Goal: Task Accomplishment & Management: Complete application form

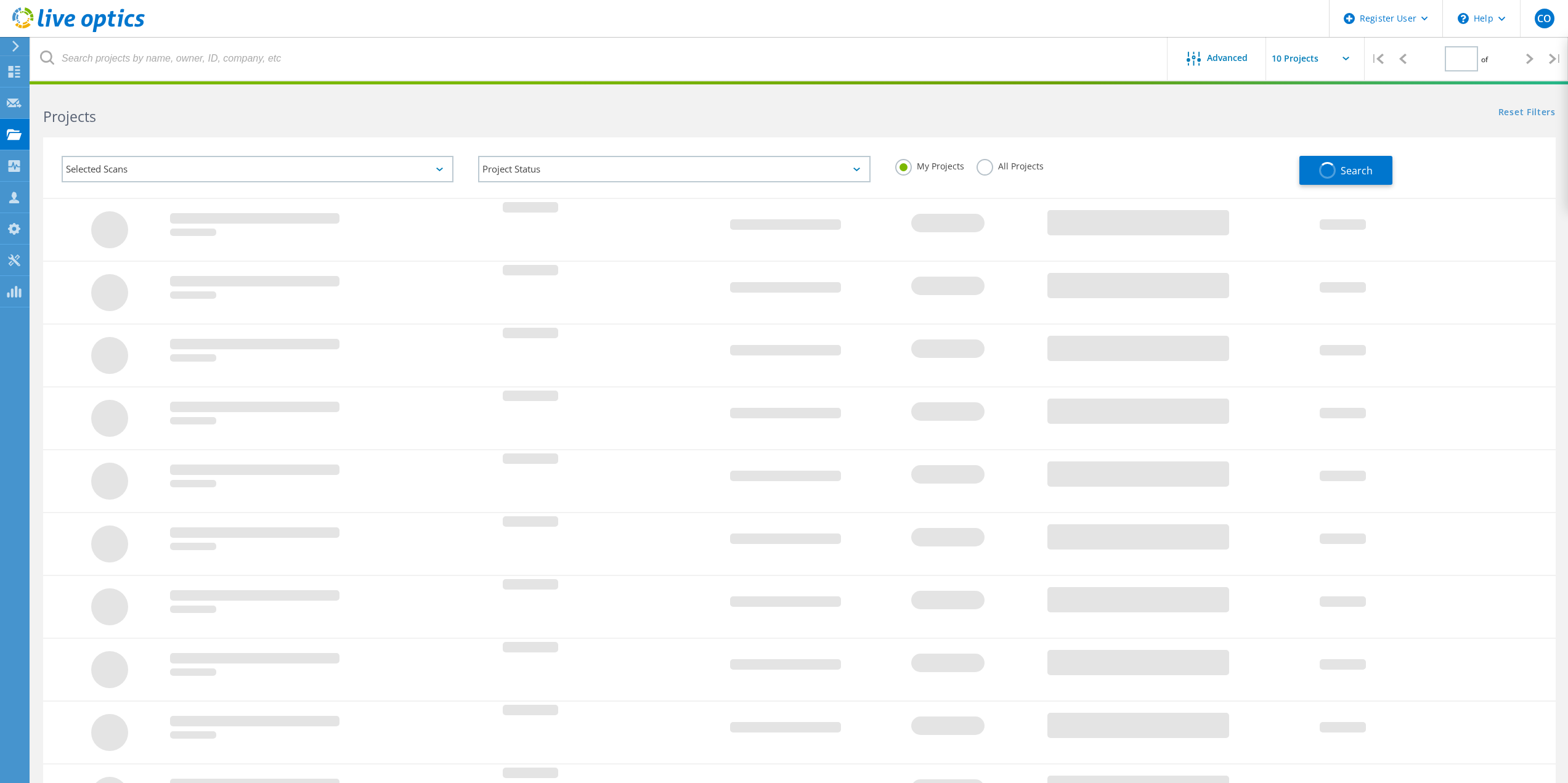
type input "1"
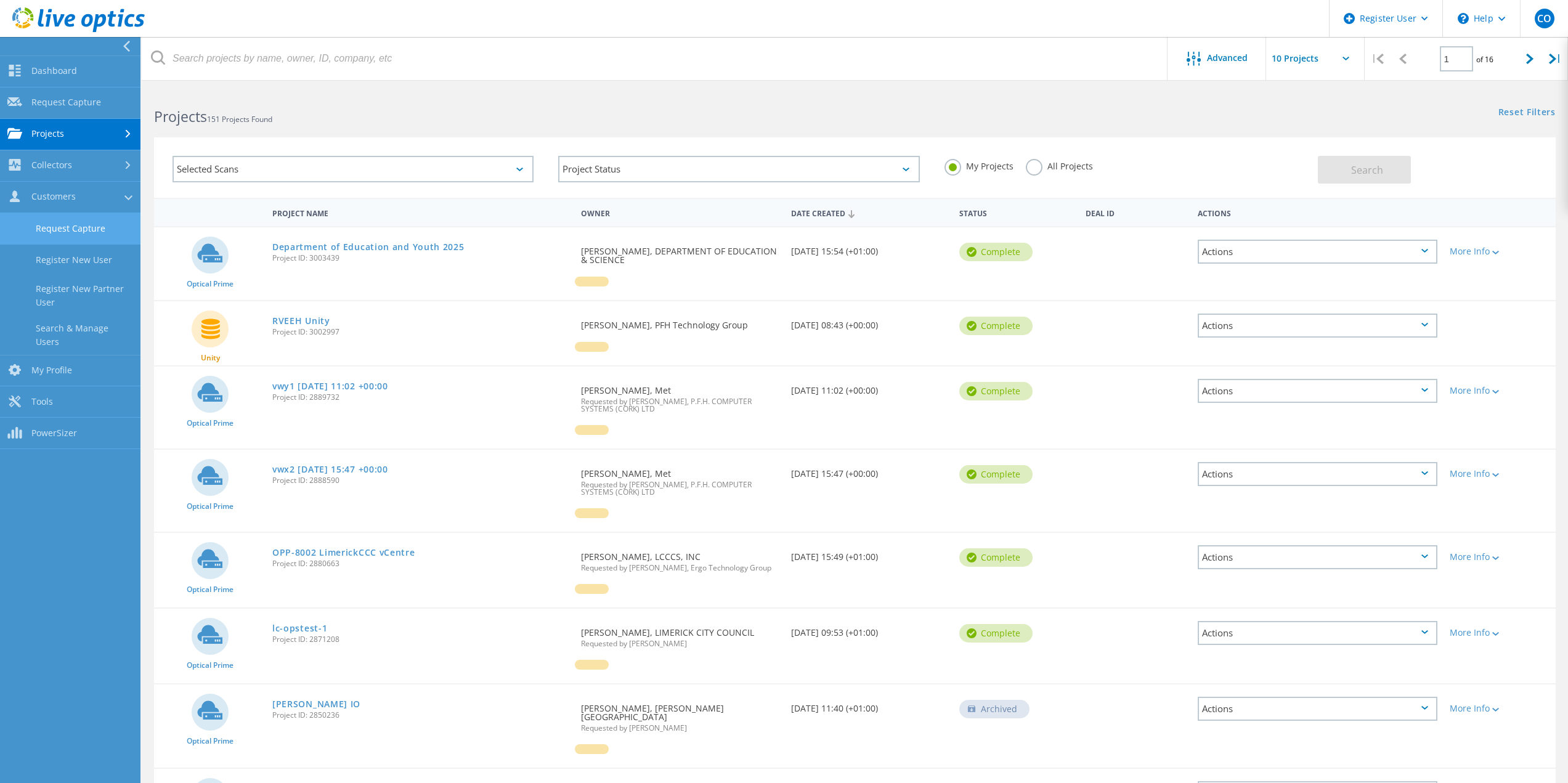
click at [75, 228] on link "Request Capture" at bounding box center [70, 228] width 140 height 31
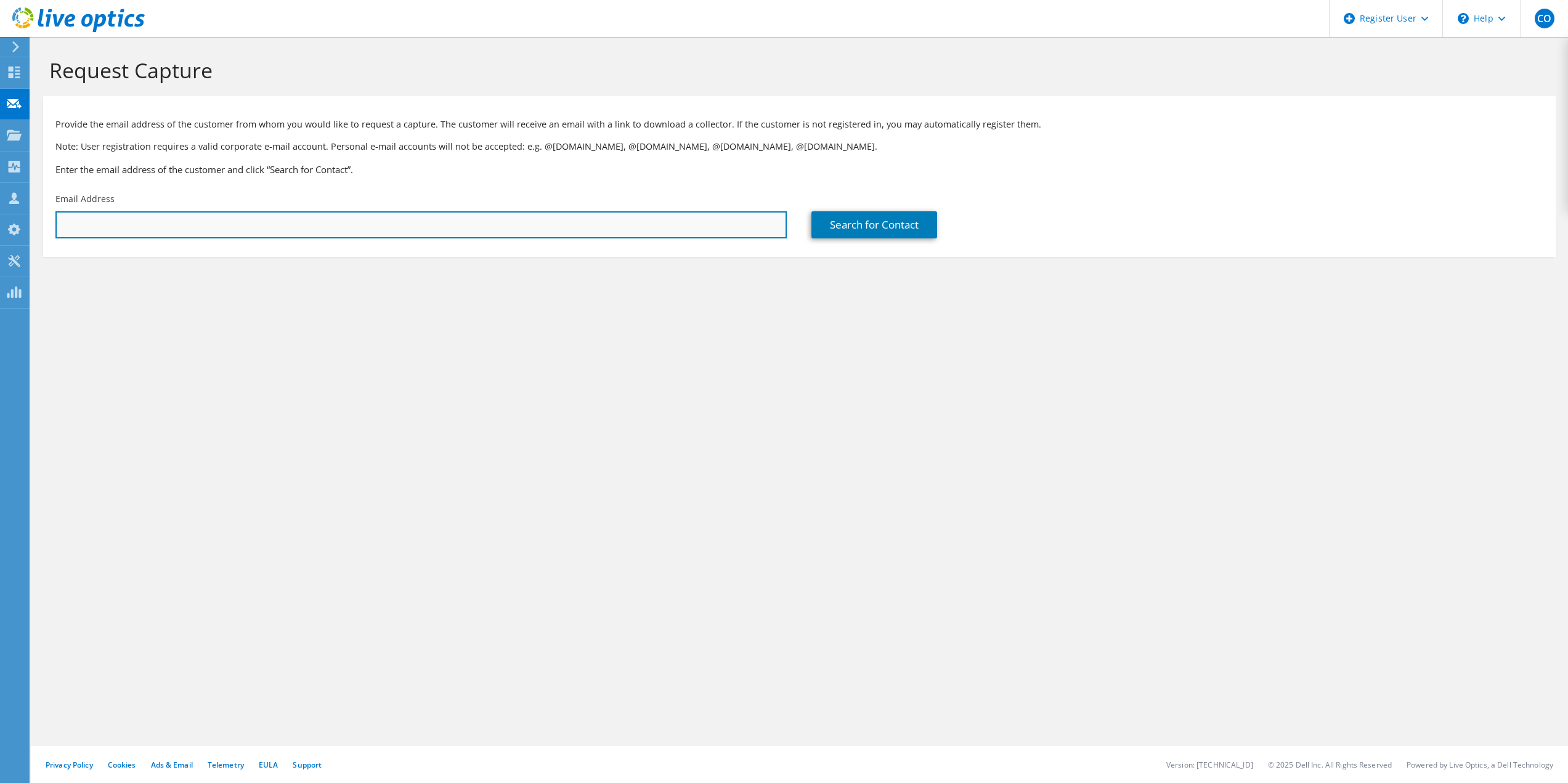
click at [284, 233] on input "text" at bounding box center [420, 225] width 731 height 27
paste input "[EMAIL_ADDRESS][PERSON_NAME][DOMAIN_NAME]"
type input "[EMAIL_ADDRESS][PERSON_NAME][DOMAIN_NAME]"
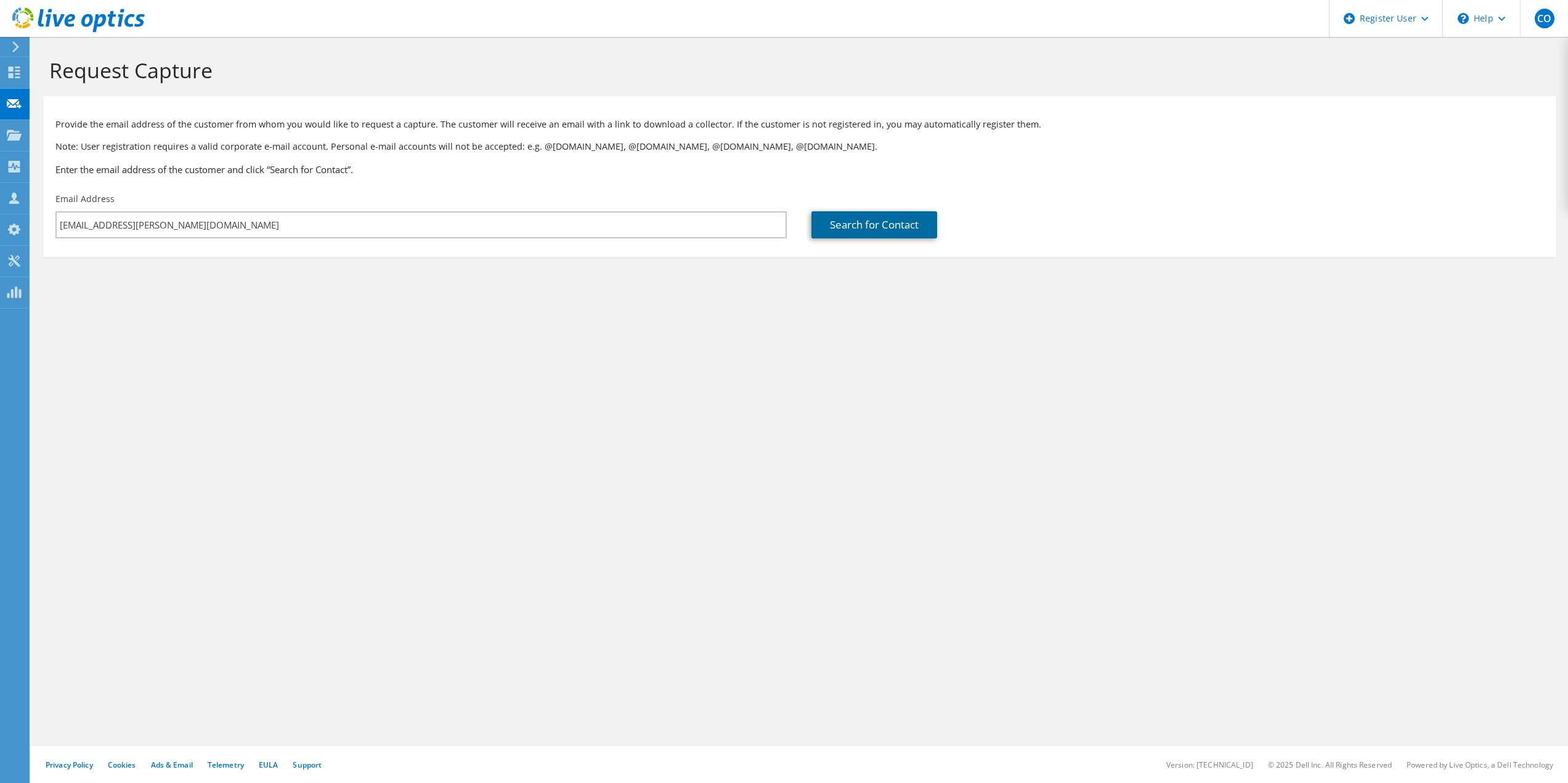
click at [850, 225] on link "Search for Contact" at bounding box center [874, 225] width 126 height 27
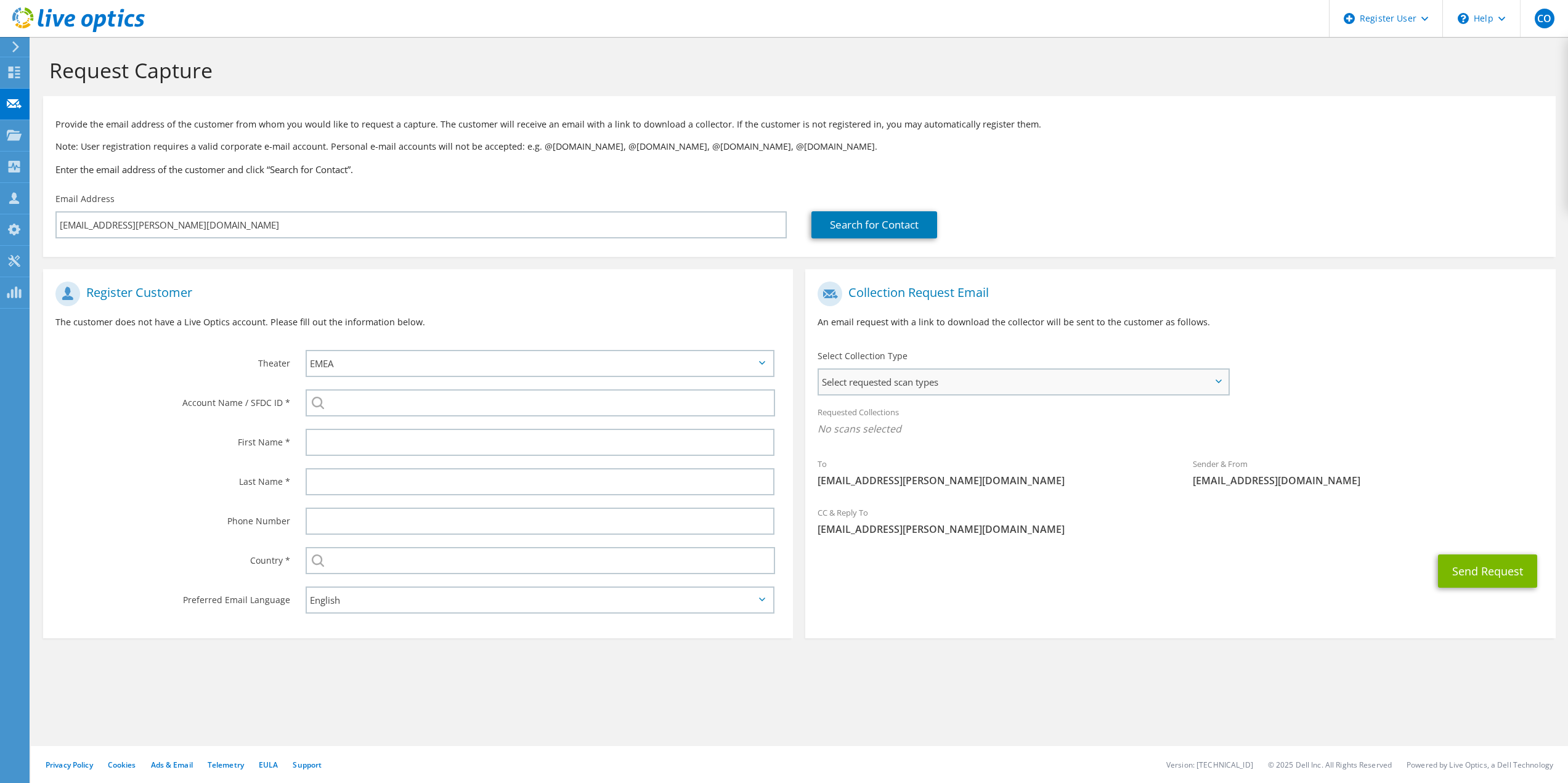
click at [923, 375] on span "Select requested scan types" at bounding box center [1022, 382] width 409 height 25
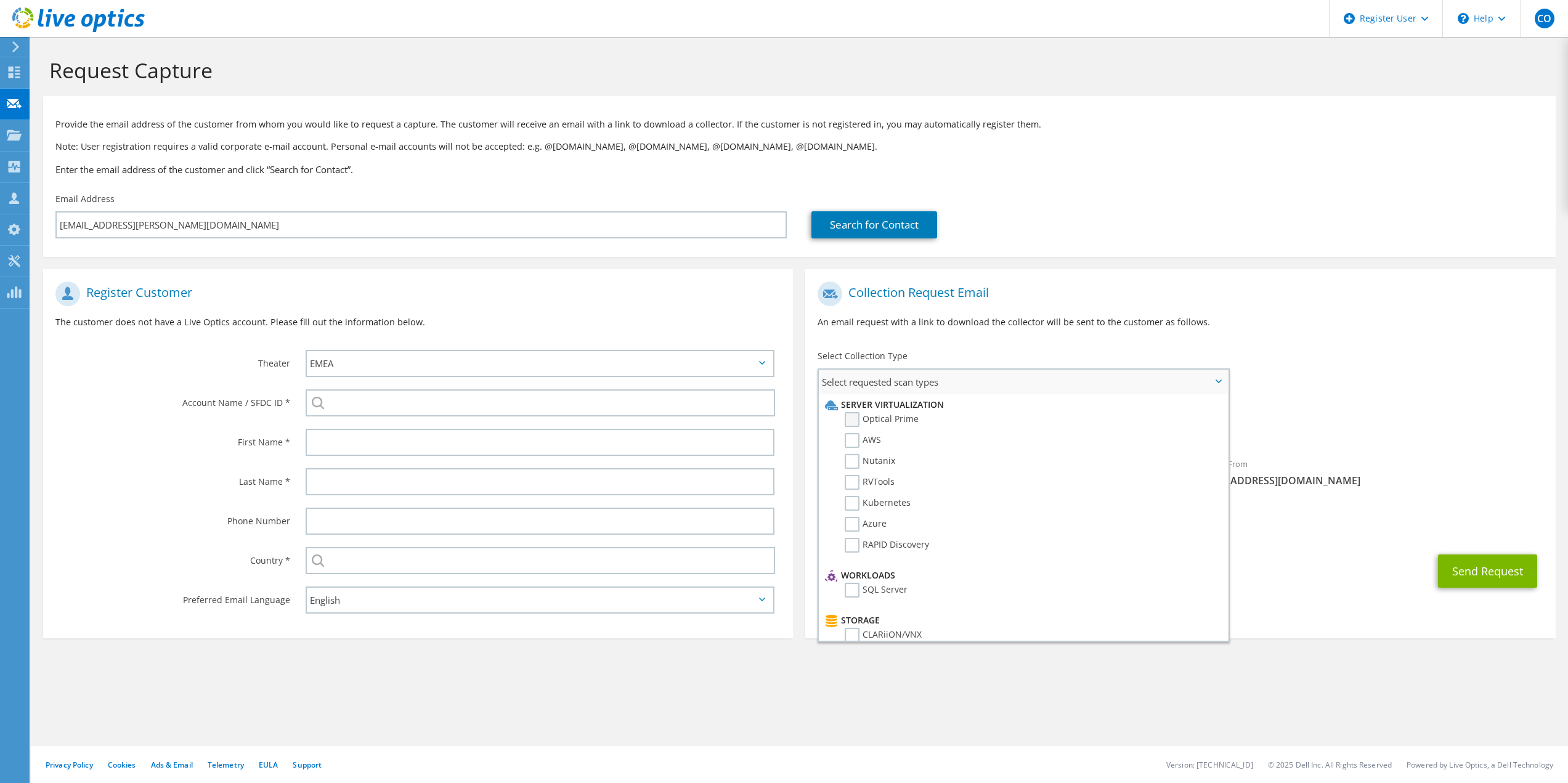
click at [857, 421] on label "Optical Prime" at bounding box center [882, 420] width 74 height 15
click at [0, 0] on input "Optical Prime" at bounding box center [0, 0] width 0 height 0
click at [1304, 388] on div "To [EMAIL_ADDRESS][PERSON_NAME][DOMAIN_NAME] Sender & From [EMAIL_ADDRESS][DOMA…" at bounding box center [1179, 389] width 750 height 228
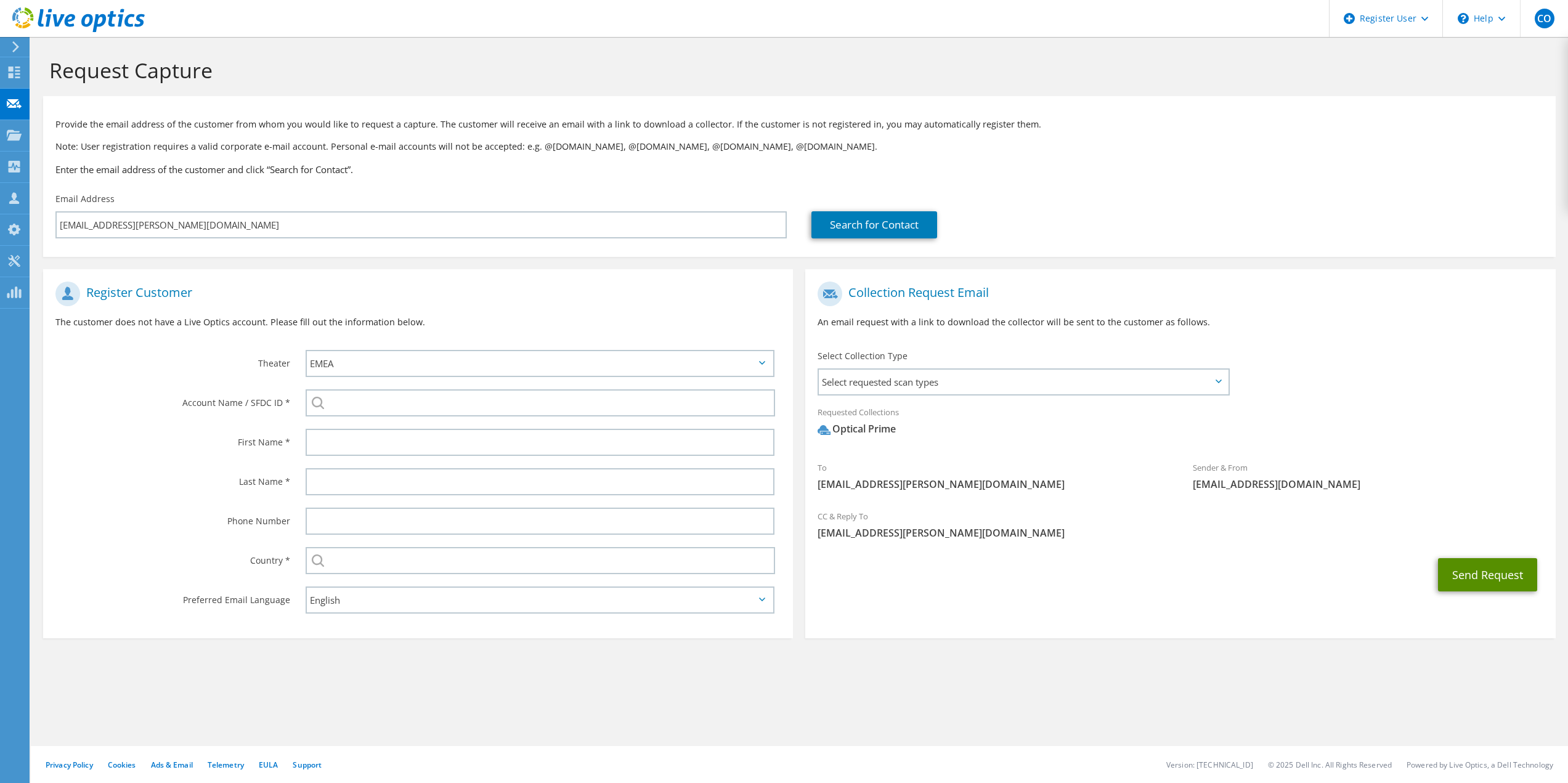
click at [1468, 575] on button "Send Request" at bounding box center [1486, 574] width 100 height 33
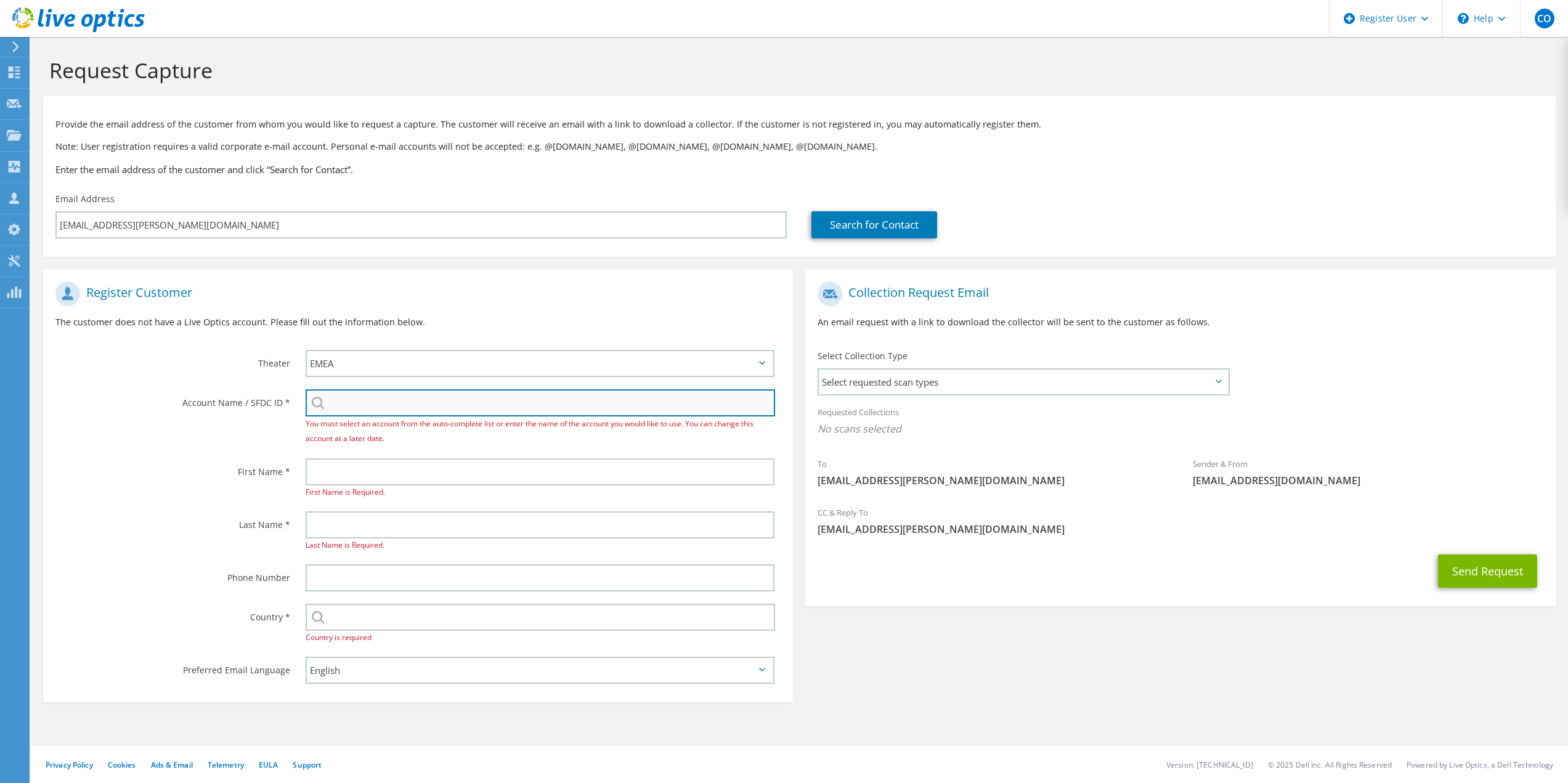
click at [385, 406] on input "search" at bounding box center [540, 403] width 470 height 27
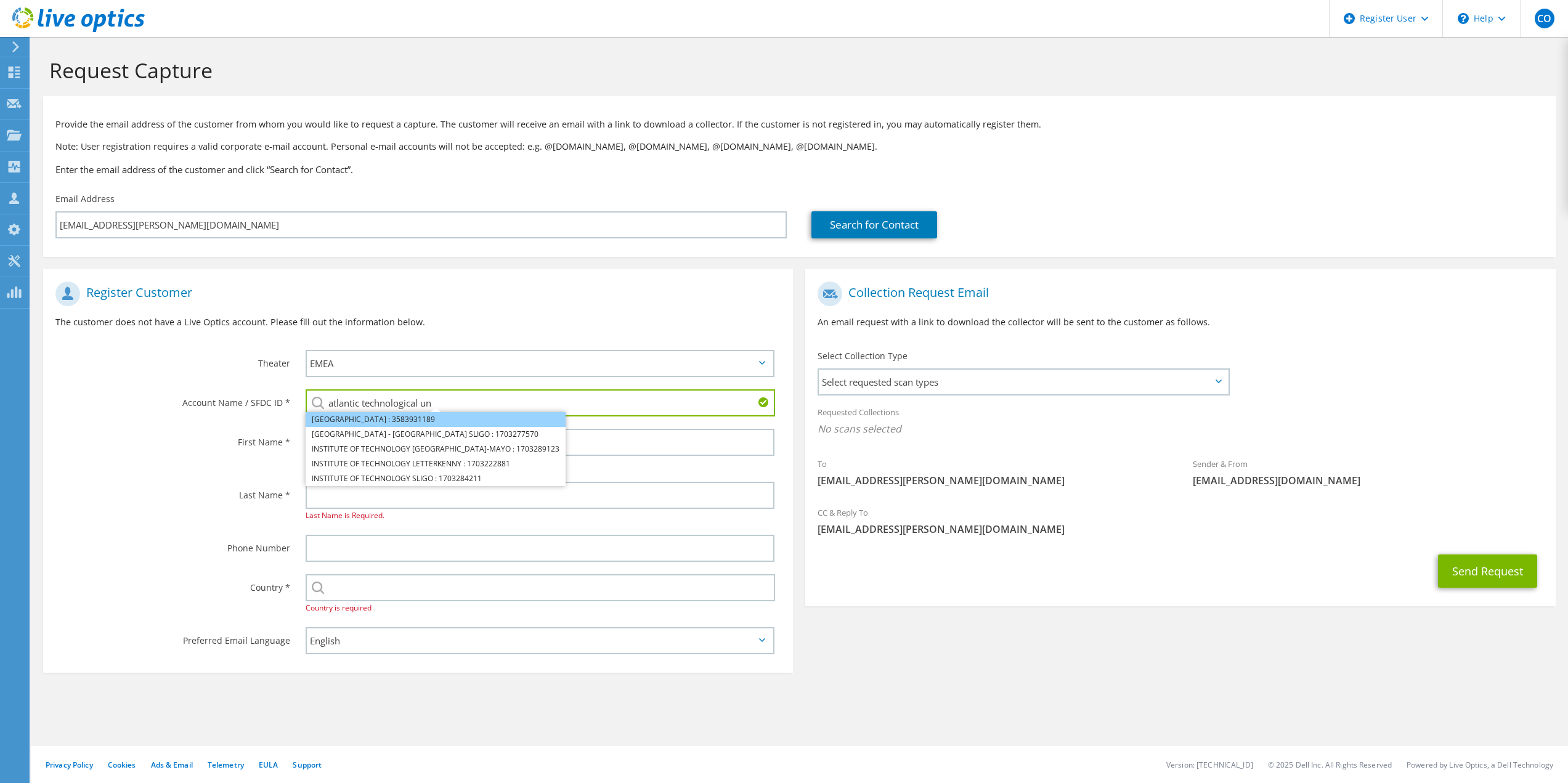
click at [394, 420] on li "ATLANTIC TECHNOLOGICAL UNIVERSITY : 3583931189" at bounding box center [435, 420] width 260 height 15
type input "ATLANTIC TECHNOLOGICAL UNIVERSITY : 3583931189"
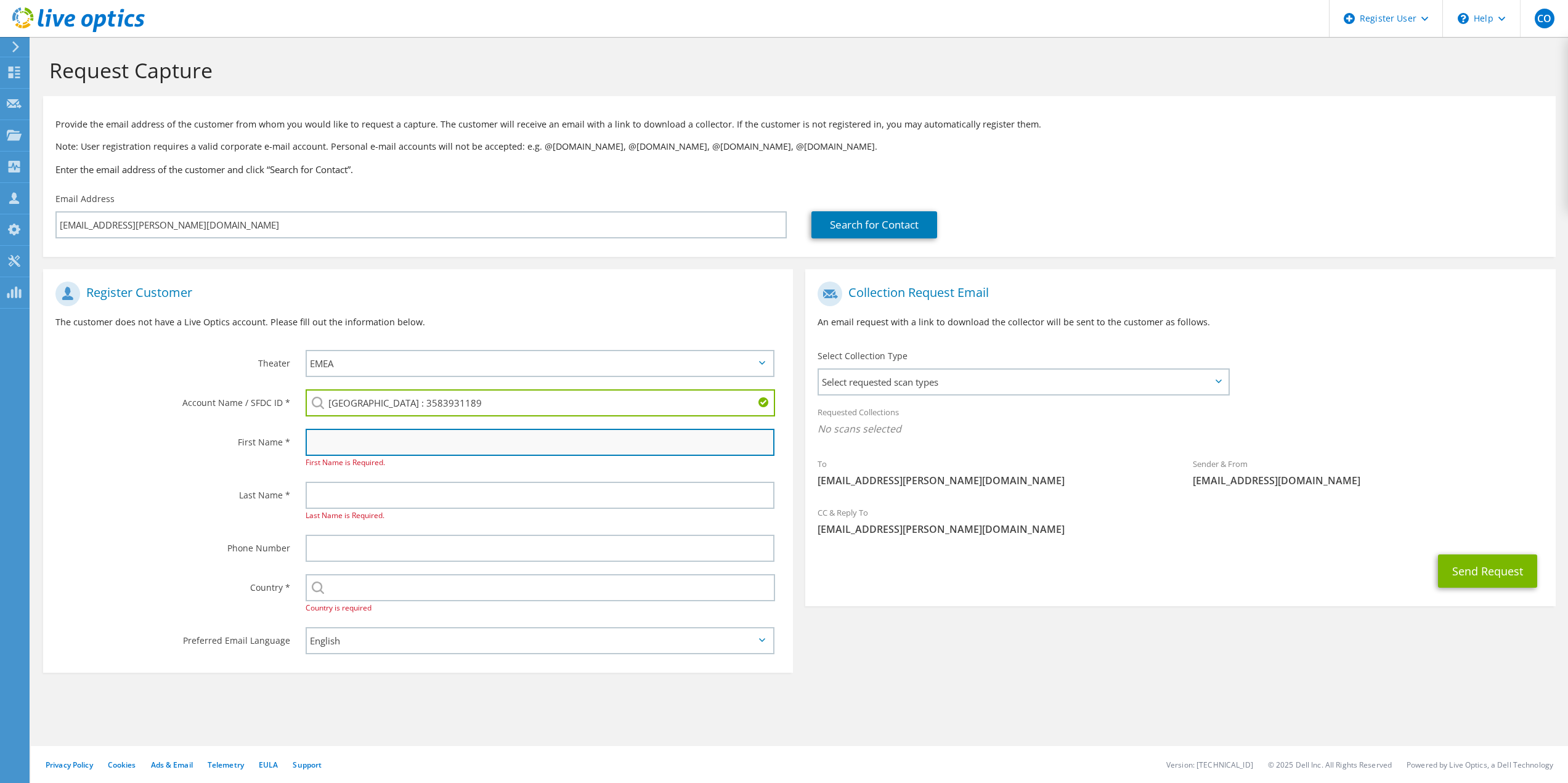
click at [377, 452] on input "text" at bounding box center [539, 442] width 469 height 27
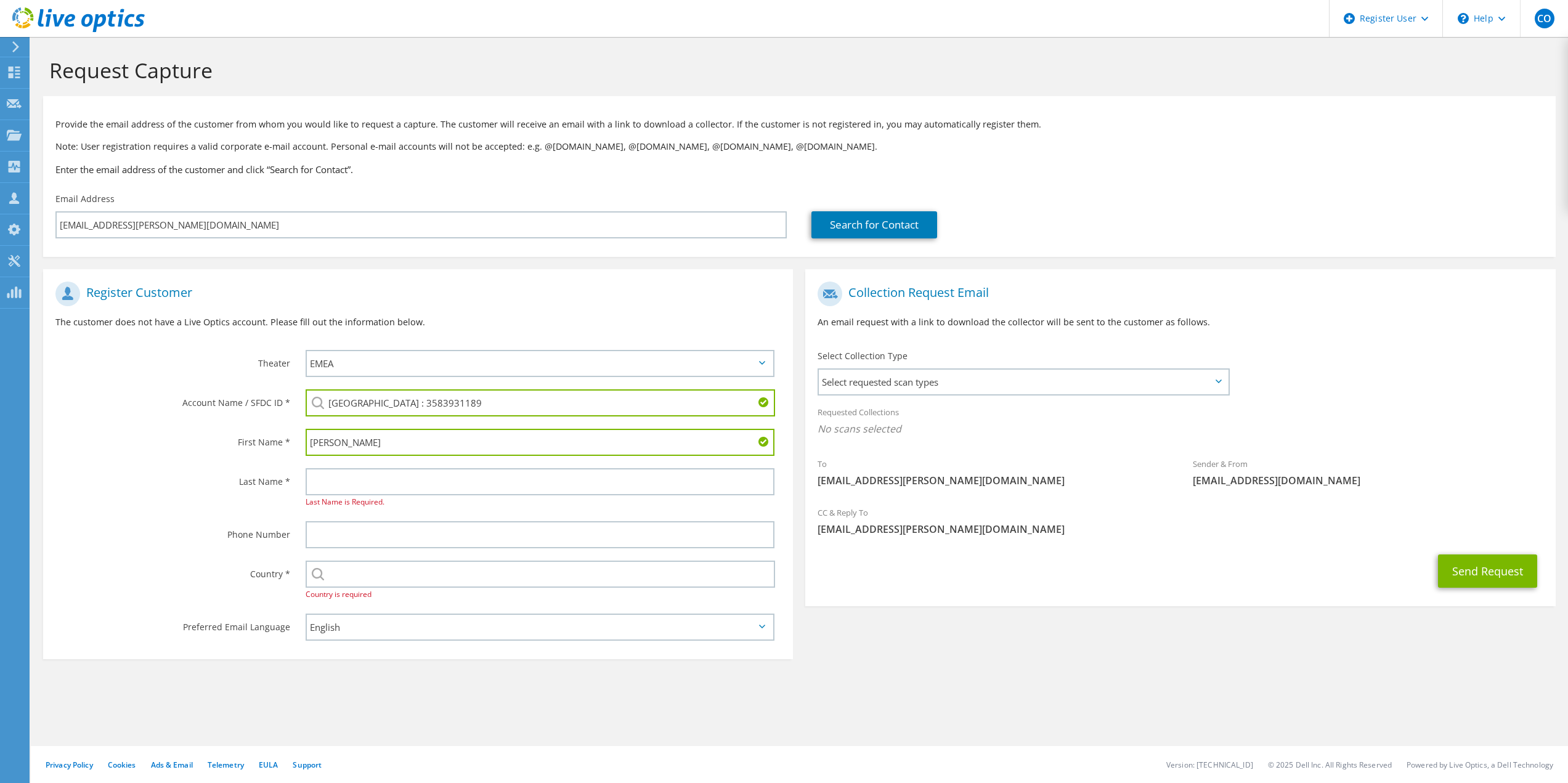
type input "Aidan"
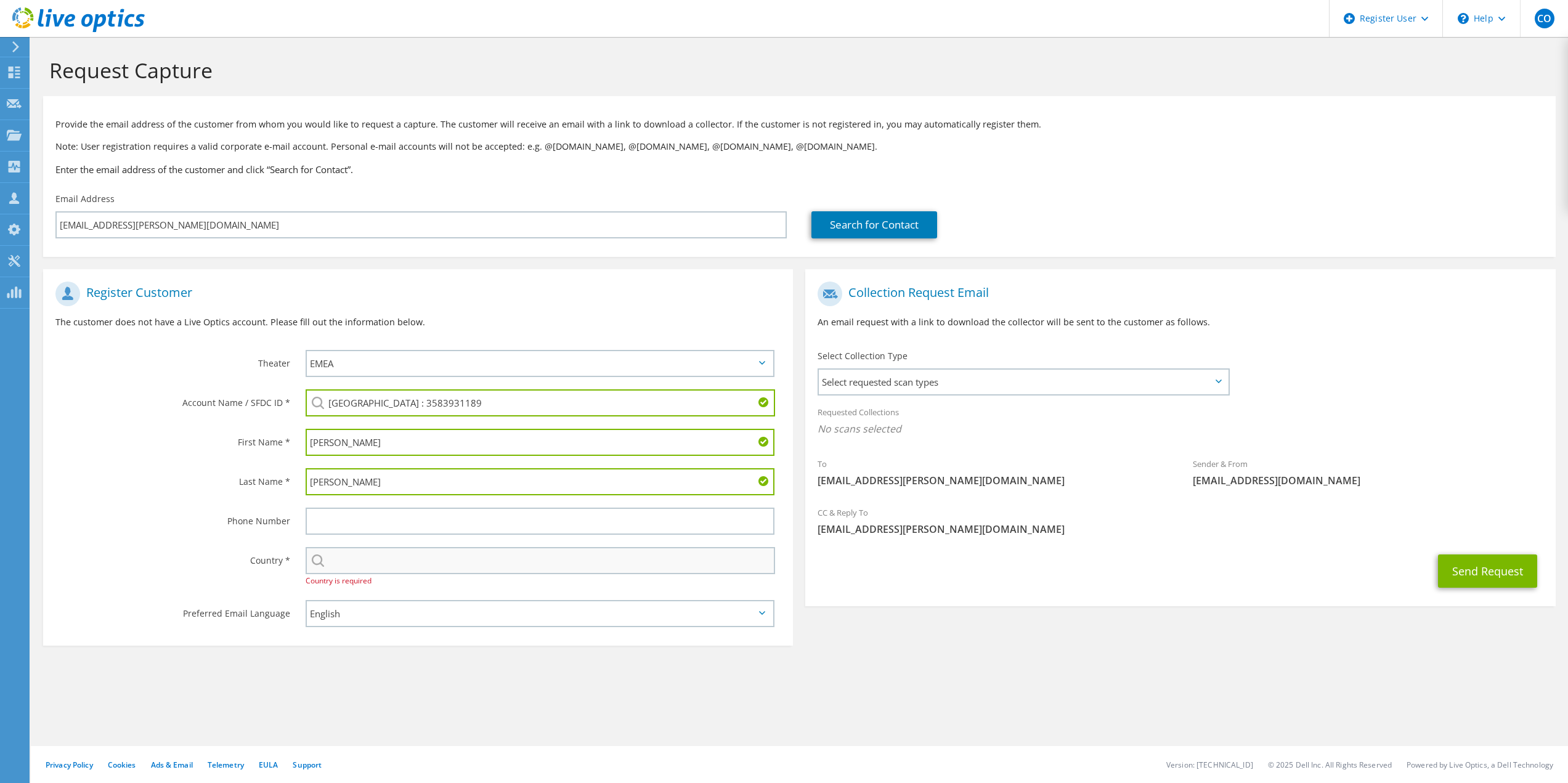
type input "MacIntyre"
click at [386, 553] on input "text" at bounding box center [540, 560] width 470 height 27
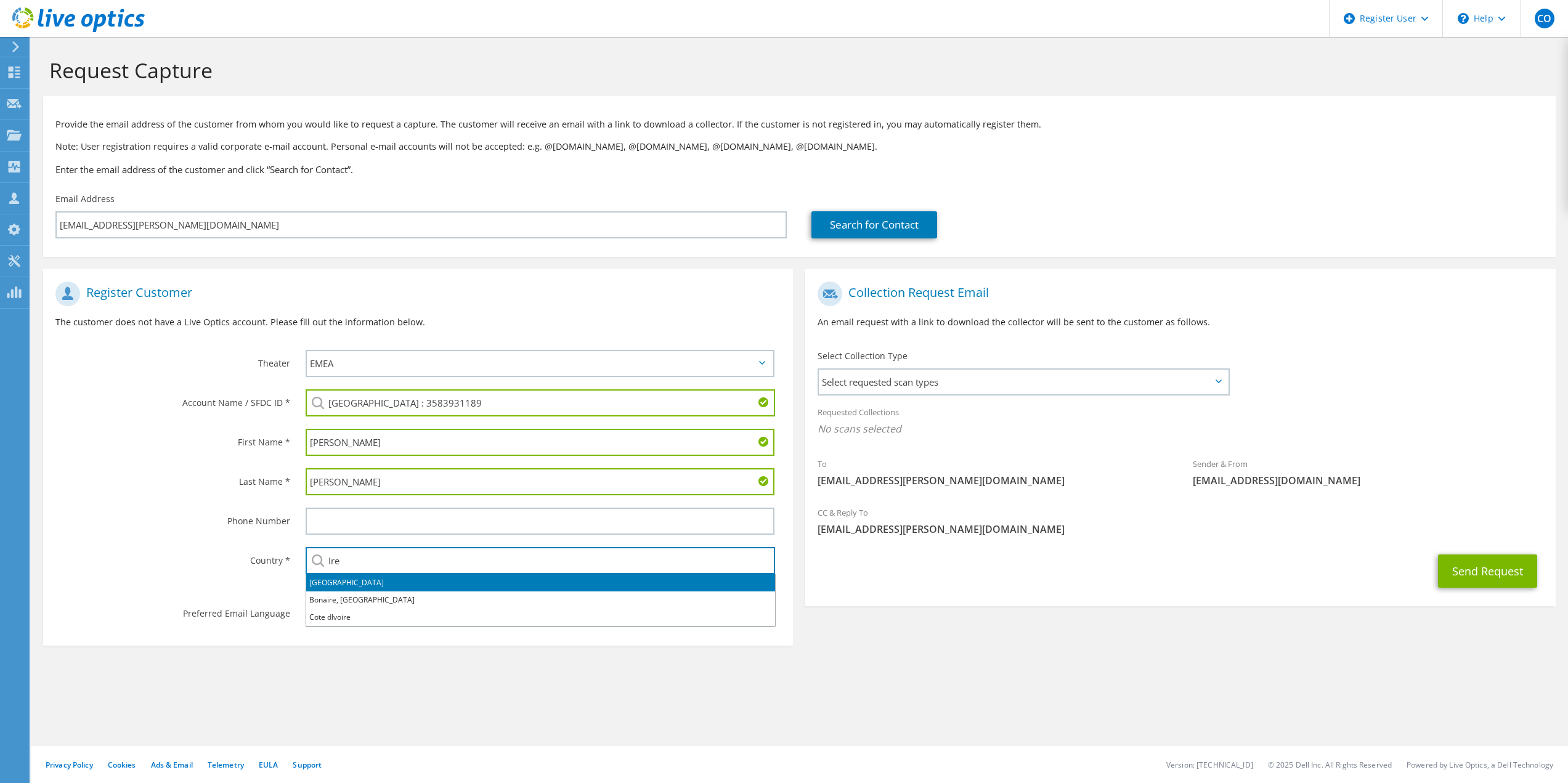
click at [312, 585] on li "[GEOGRAPHIC_DATA]" at bounding box center [540, 583] width 468 height 17
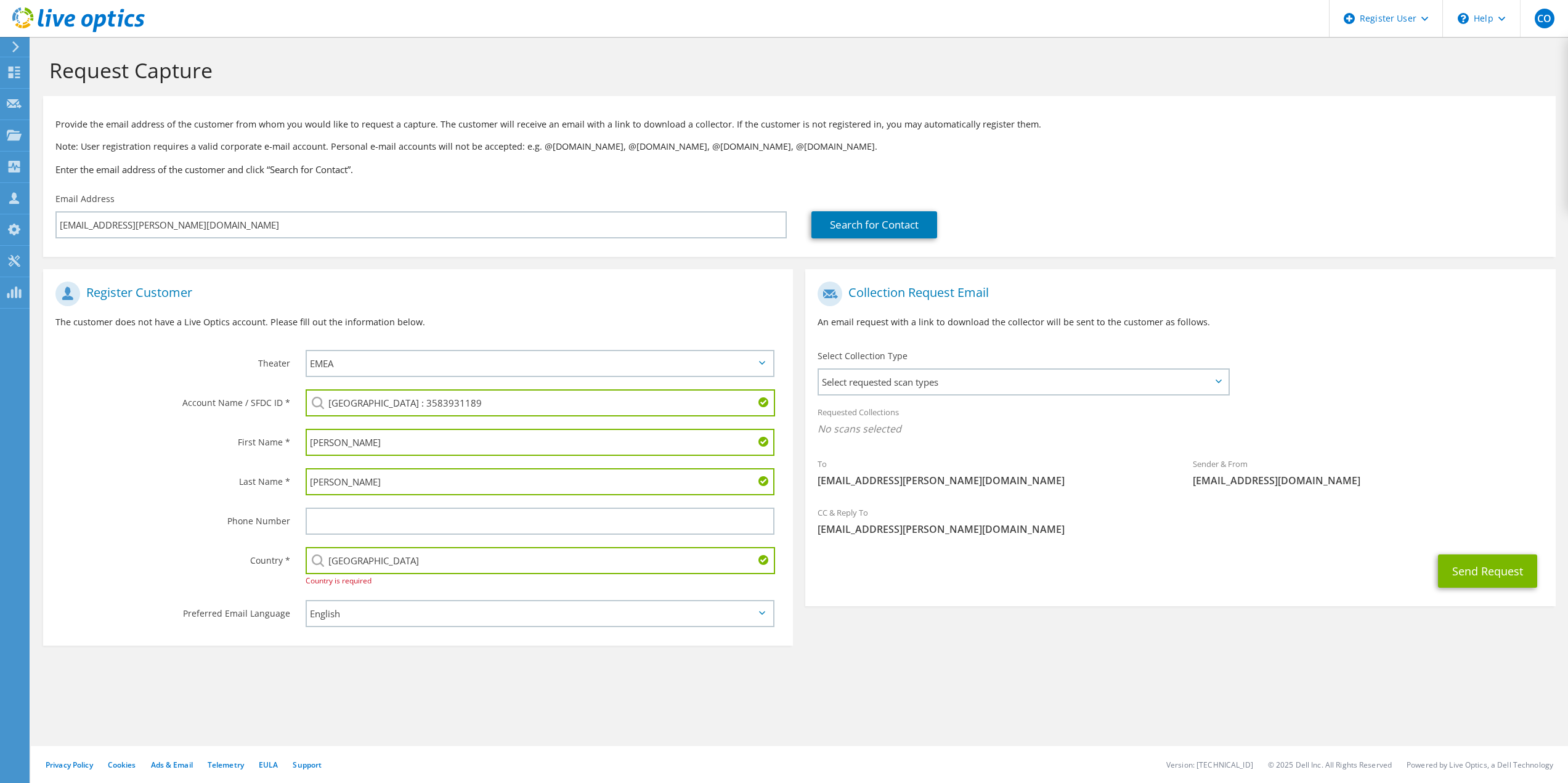
type input "[GEOGRAPHIC_DATA]"
click at [210, 569] on div "Country *" at bounding box center [168, 559] width 250 height 38
click at [332, 621] on select "English Deutsch Español Français Italiano Polski Português Русский 한국어 中文 日本語" at bounding box center [539, 613] width 469 height 27
click at [217, 581] on div "Country * Select Andorra United Arab Emirates Afghanistan Antigua and Barbuda A…" at bounding box center [417, 567] width 750 height 53
click at [357, 523] on input "text" at bounding box center [539, 520] width 469 height 27
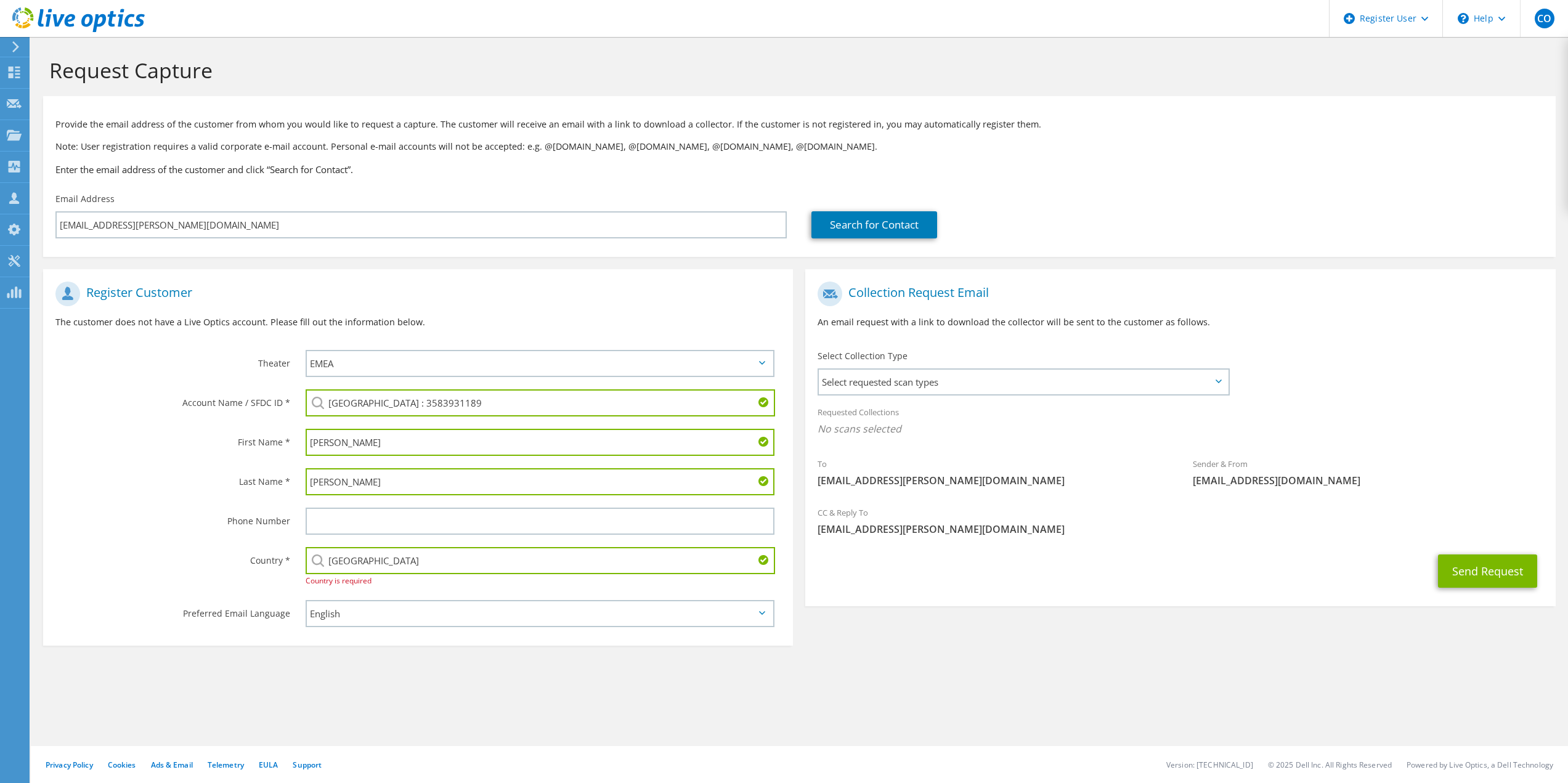
drag, startPoint x: 221, startPoint y: 534, endPoint x: 266, endPoint y: 534, distance: 45.0
click at [221, 534] on div "Phone Number" at bounding box center [168, 520] width 250 height 38
click at [1457, 571] on button "Send Request" at bounding box center [1486, 571] width 100 height 33
